Goal: Find contact information: Find contact information

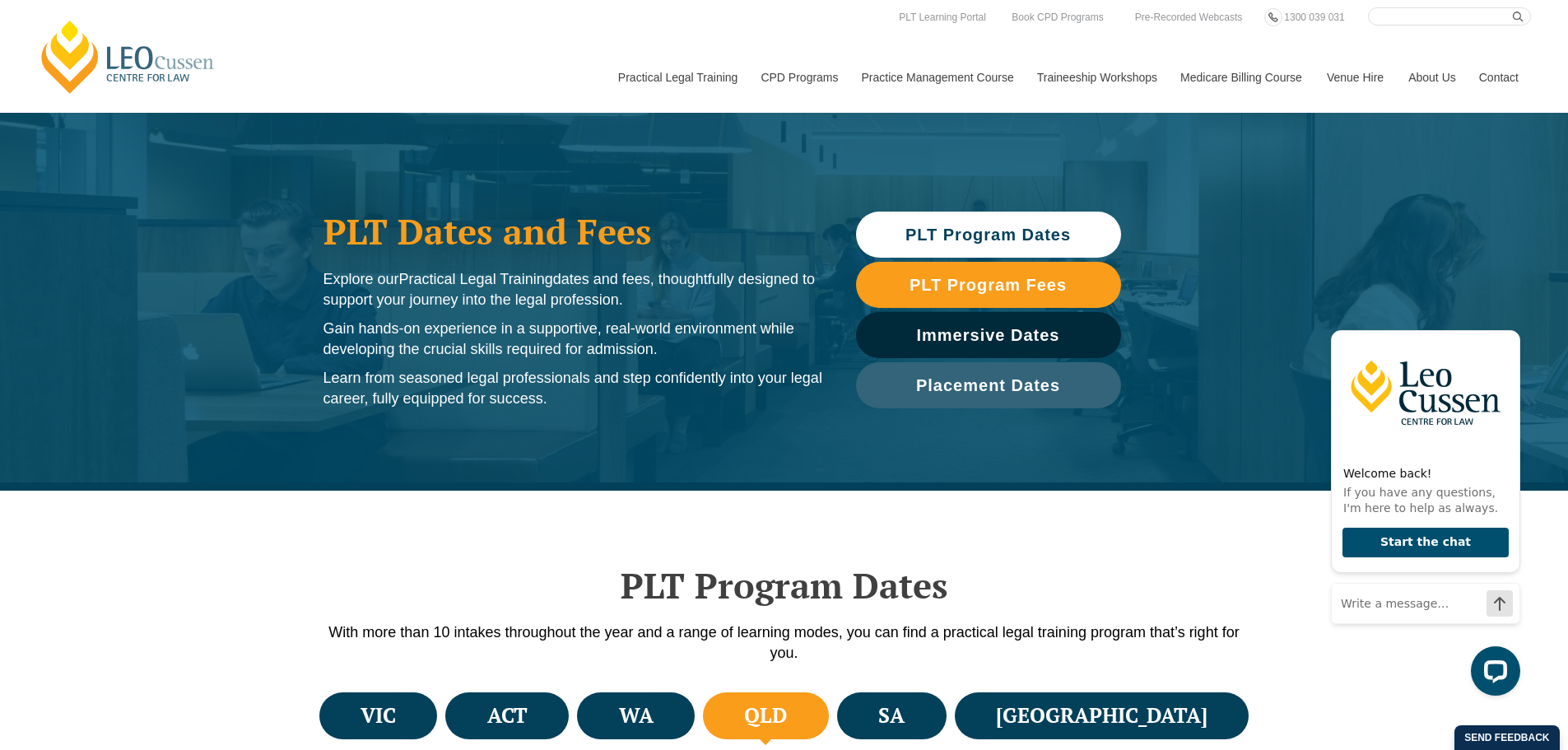
click at [1514, 76] on link "Contact" at bounding box center [1499, 77] width 64 height 71
